Goal: Obtain resource: Download file/media

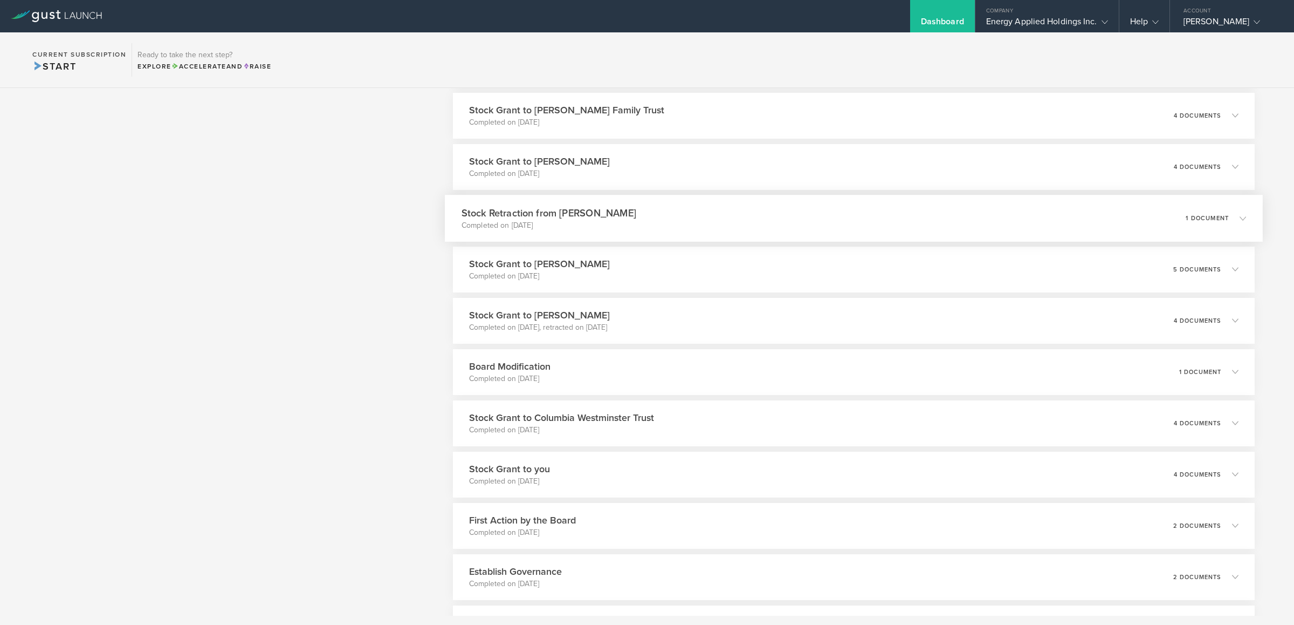
scroll to position [777, 0]
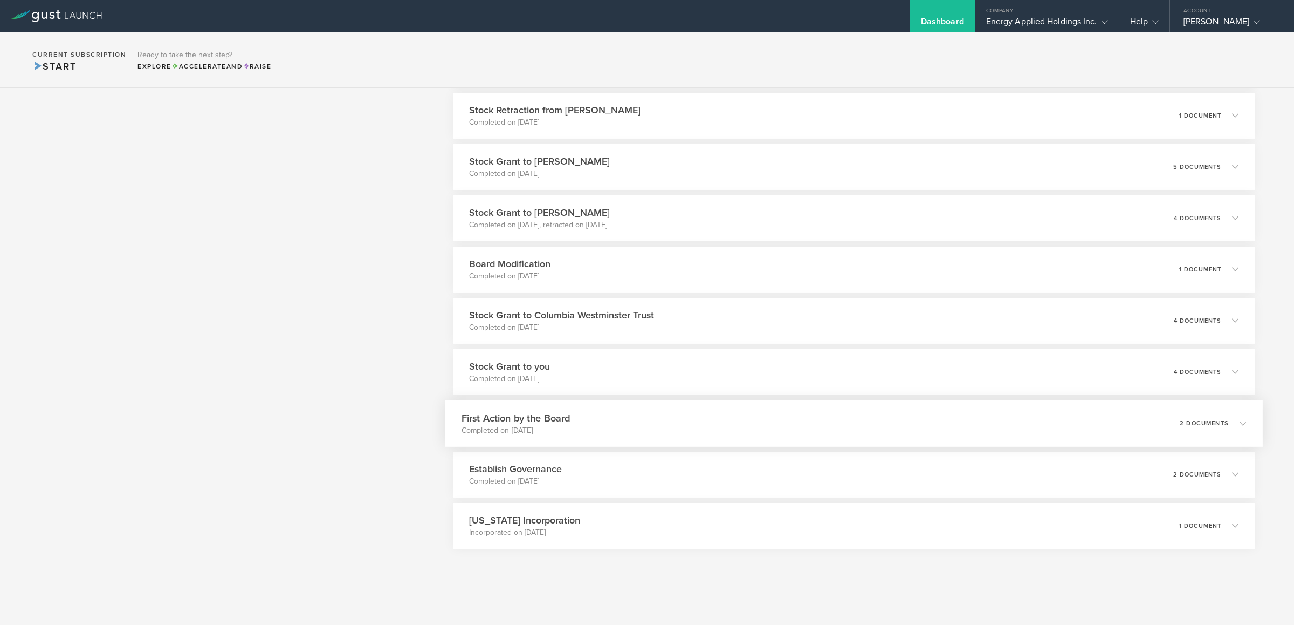
click at [622, 431] on div "First Action by the Board Completed on [DATE] 2 documents" at bounding box center [854, 423] width 818 height 47
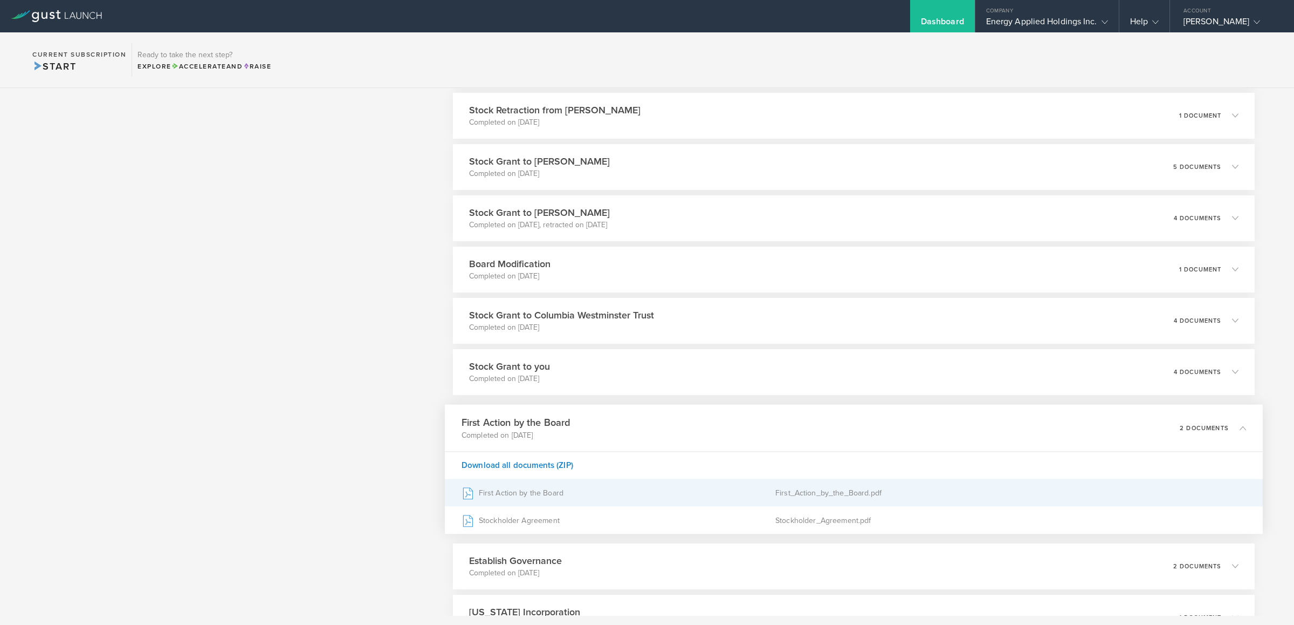
click at [532, 494] on div "First Action by the Board" at bounding box center [618, 492] width 314 height 27
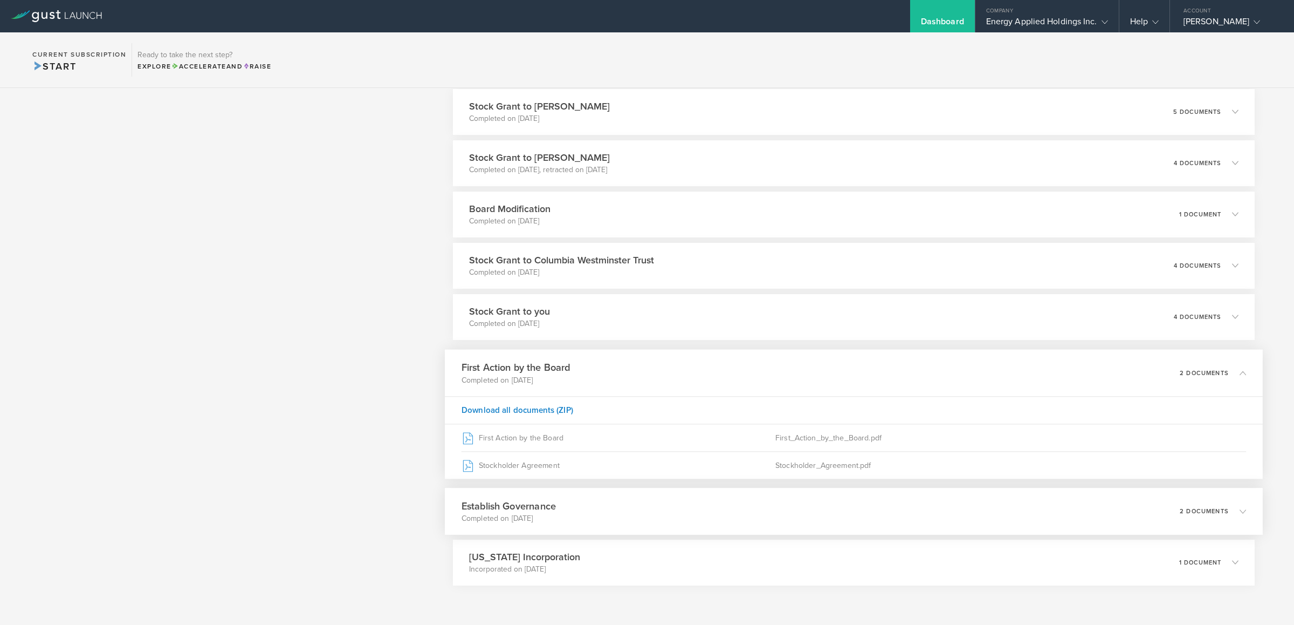
scroll to position [868, 0]
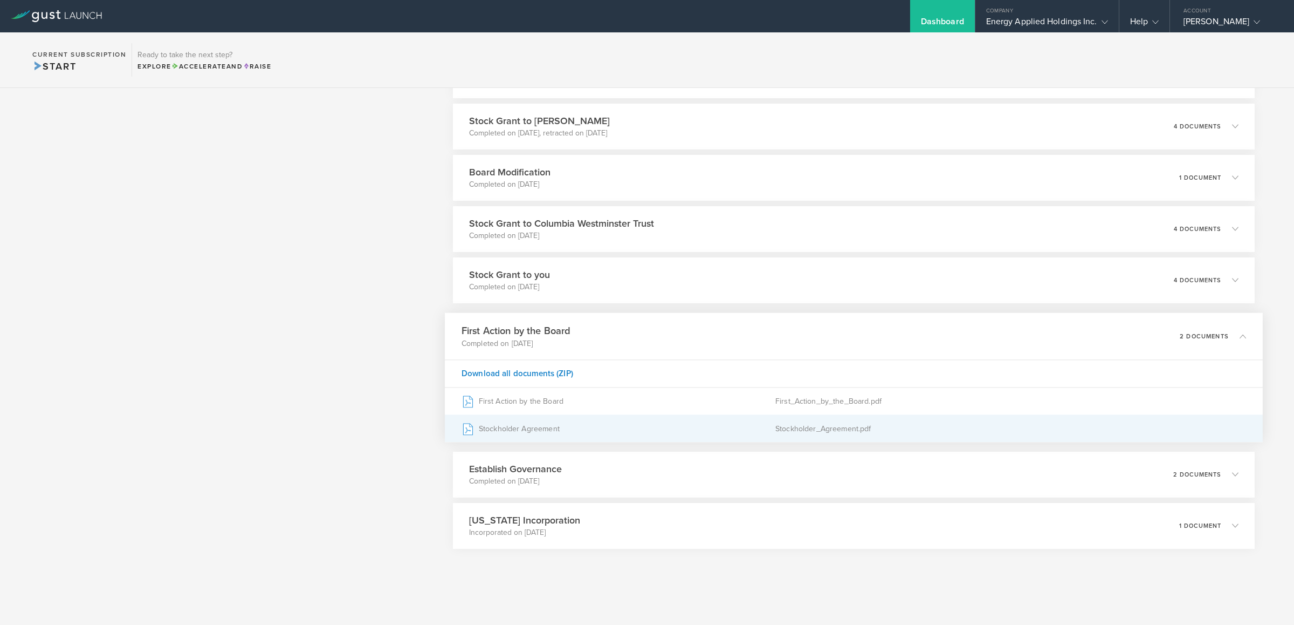
click at [530, 425] on div "Stockholder Agreement" at bounding box center [618, 428] width 314 height 27
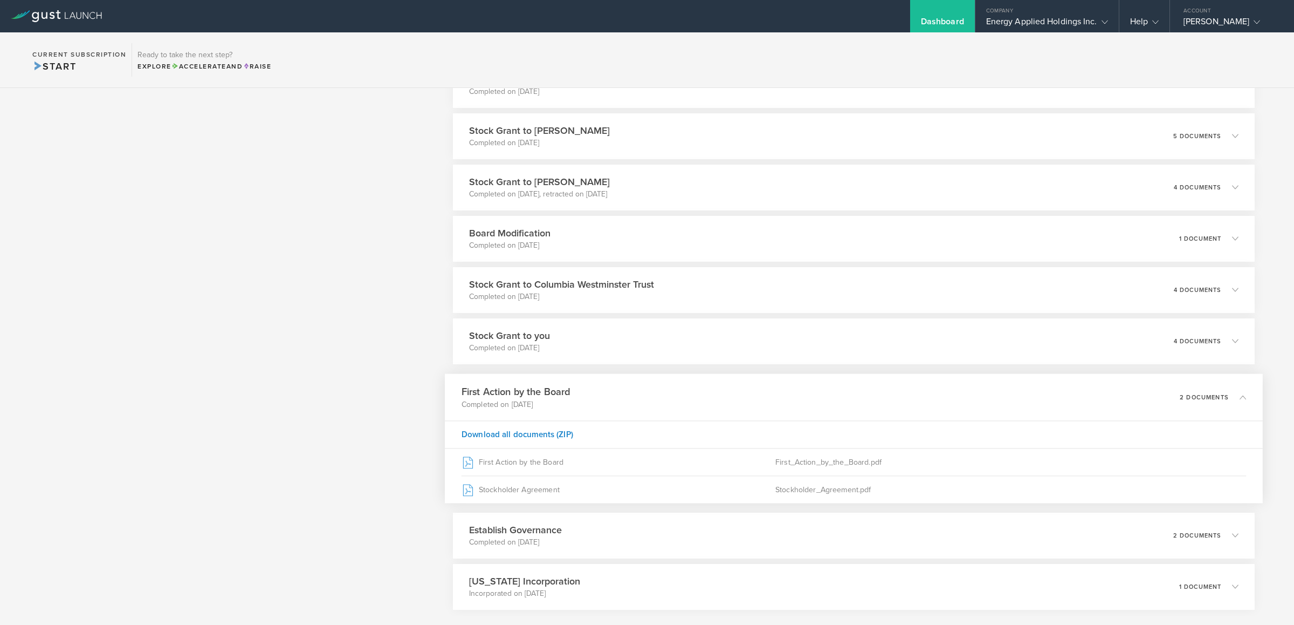
scroll to position [787, 0]
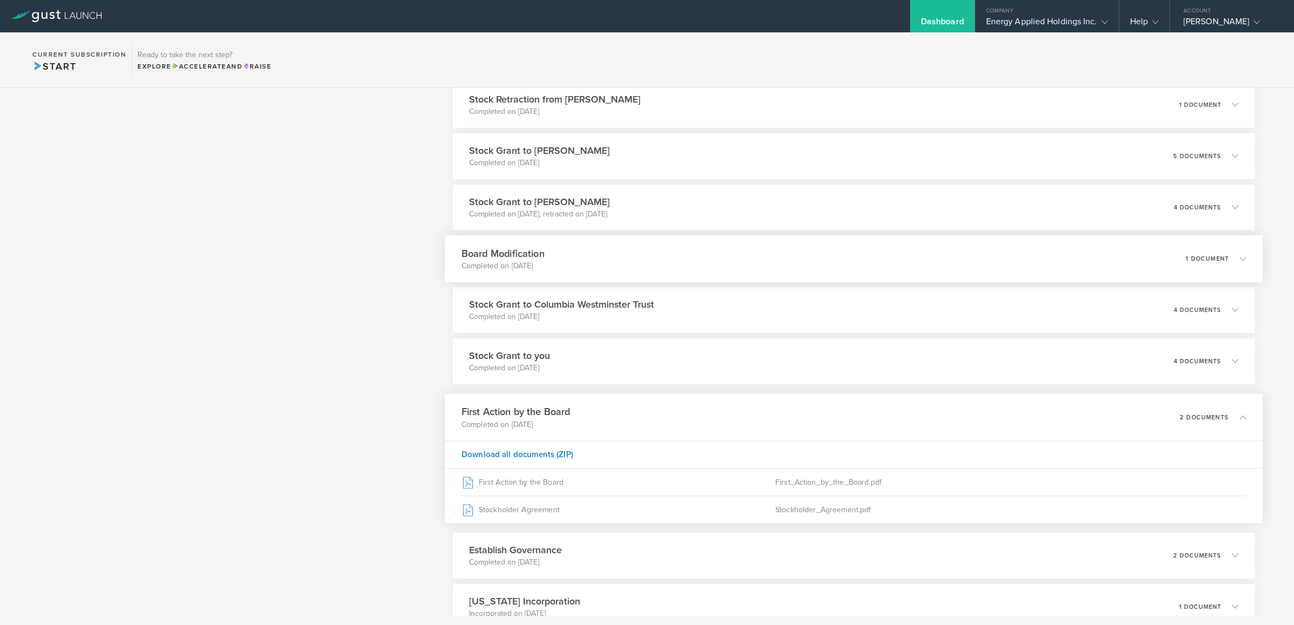
click at [597, 268] on div "Board Modification Completed on [DATE] 1 document" at bounding box center [854, 258] width 818 height 47
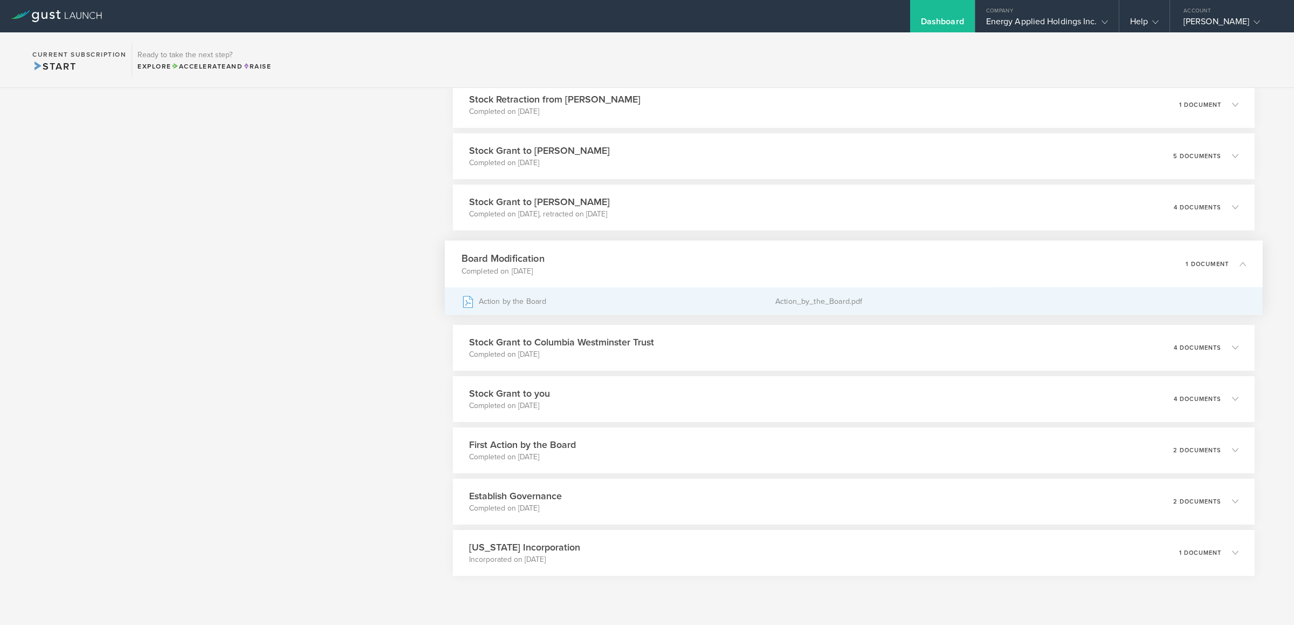
click at [524, 297] on div "Action by the Board" at bounding box center [618, 300] width 314 height 27
